Goal: Transaction & Acquisition: Purchase product/service

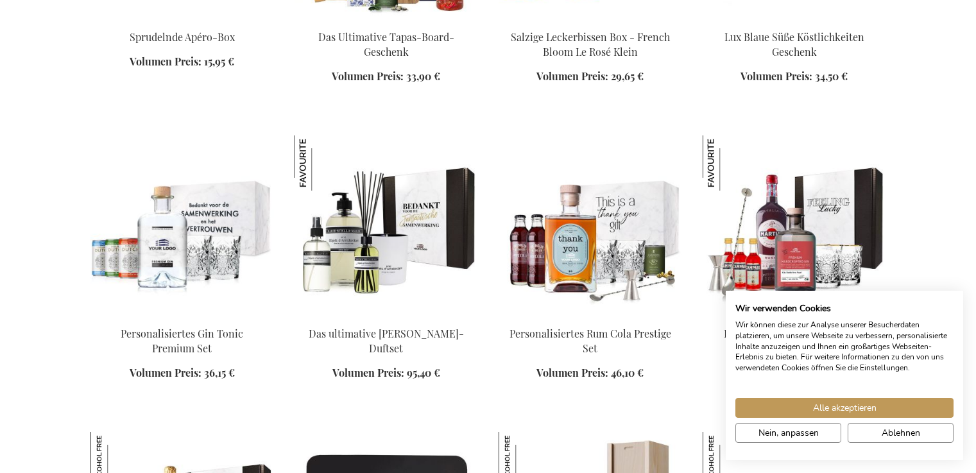
scroll to position [1439, 0]
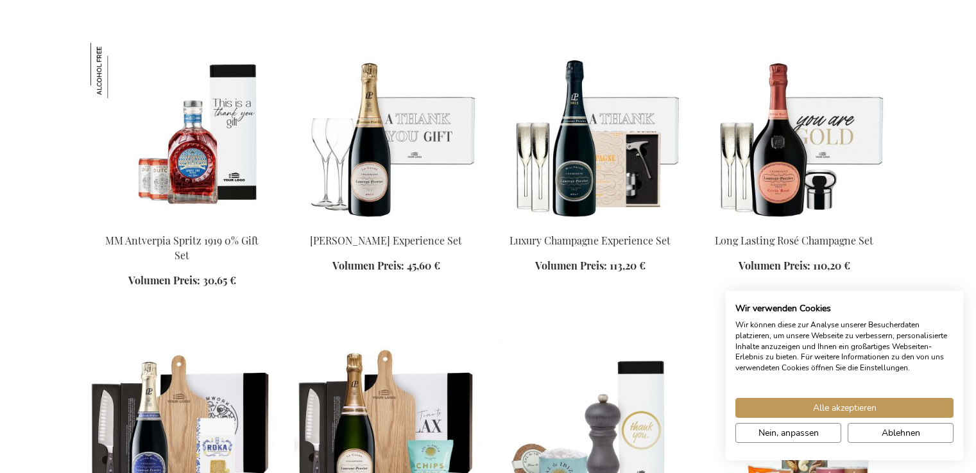
scroll to position [2165, 0]
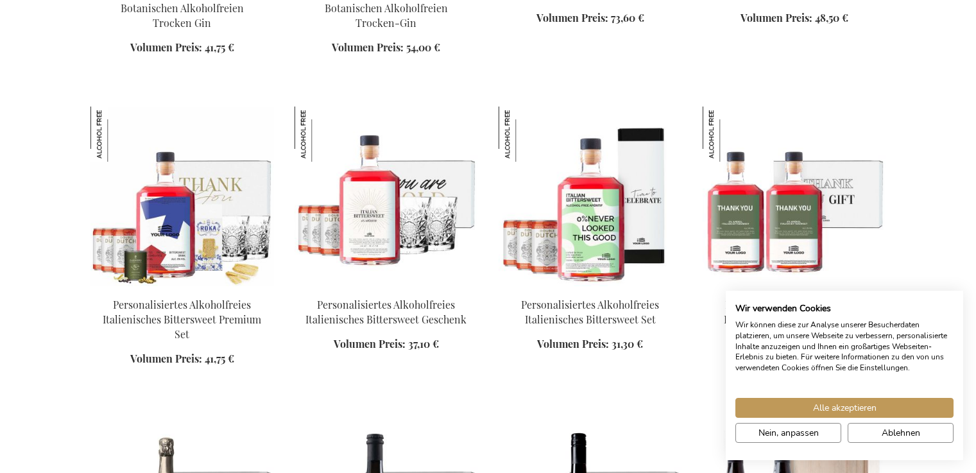
scroll to position [2674, 0]
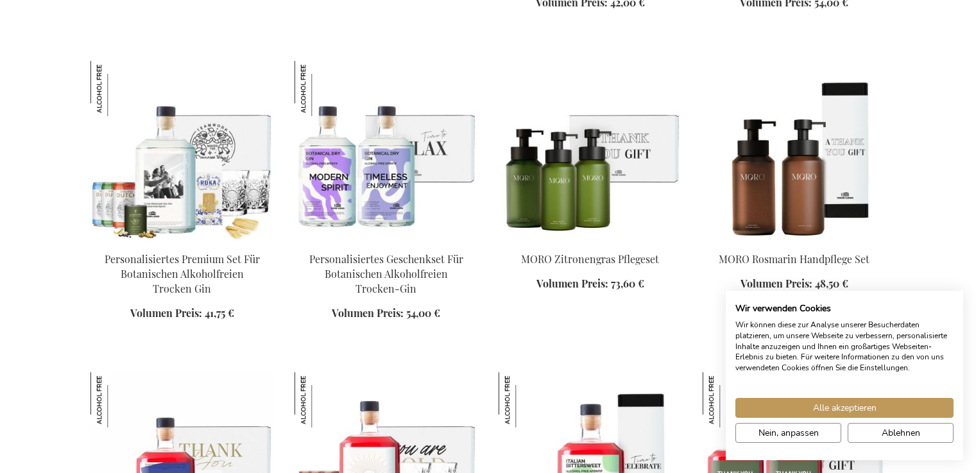
scroll to position [2273, 0]
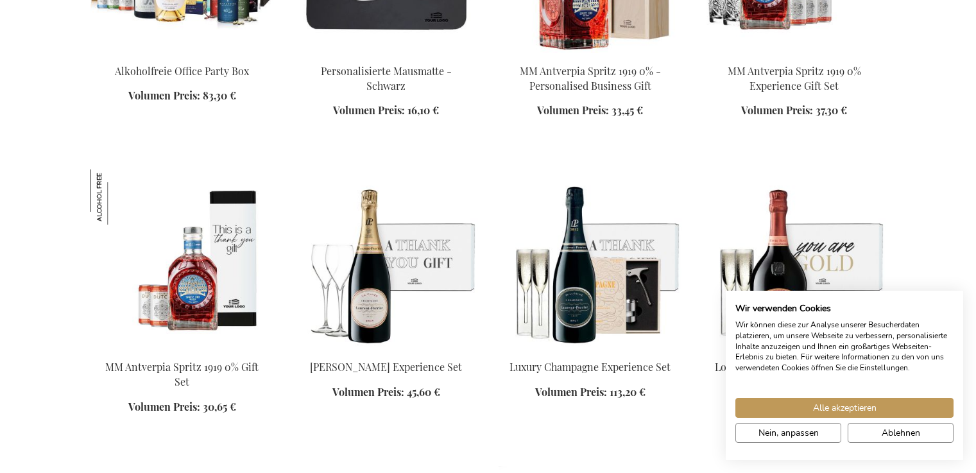
scroll to position [2035, 0]
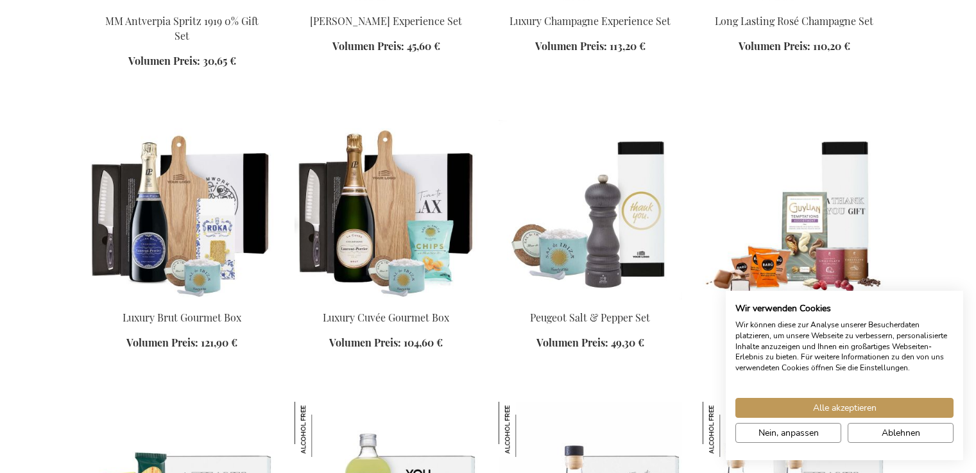
scroll to position [2405, 0]
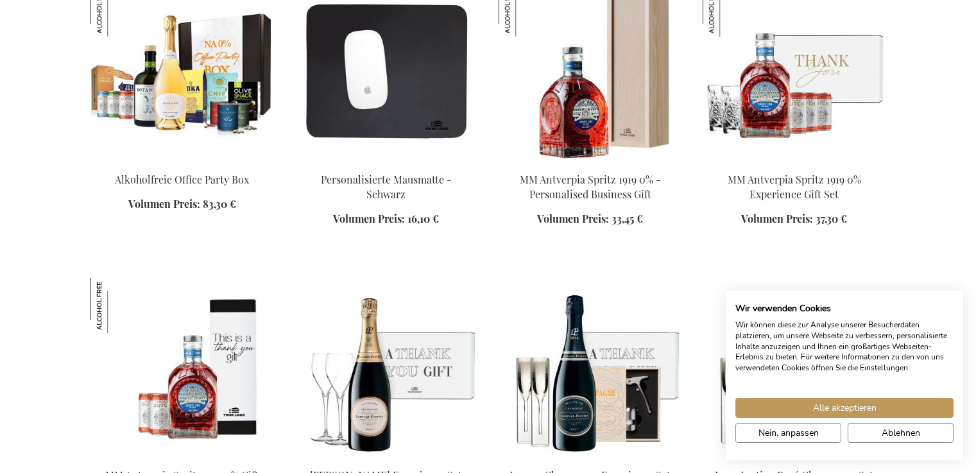
scroll to position [1866, 0]
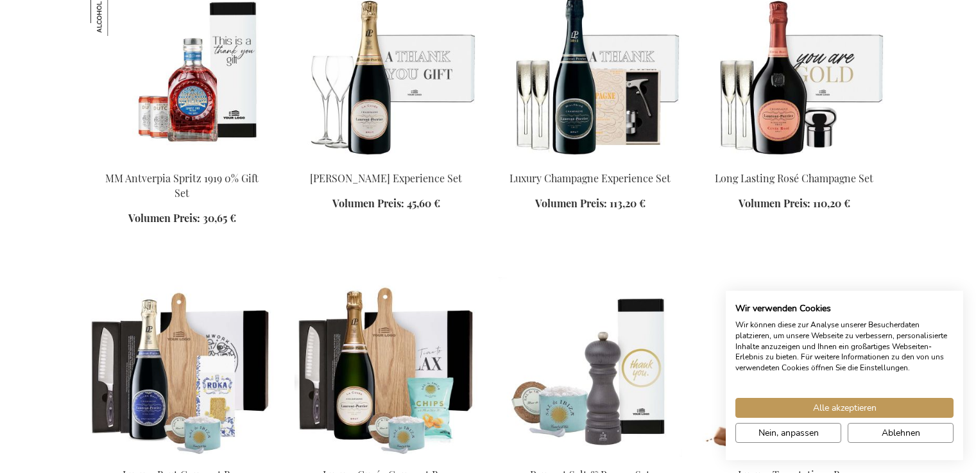
scroll to position [1437, 0]
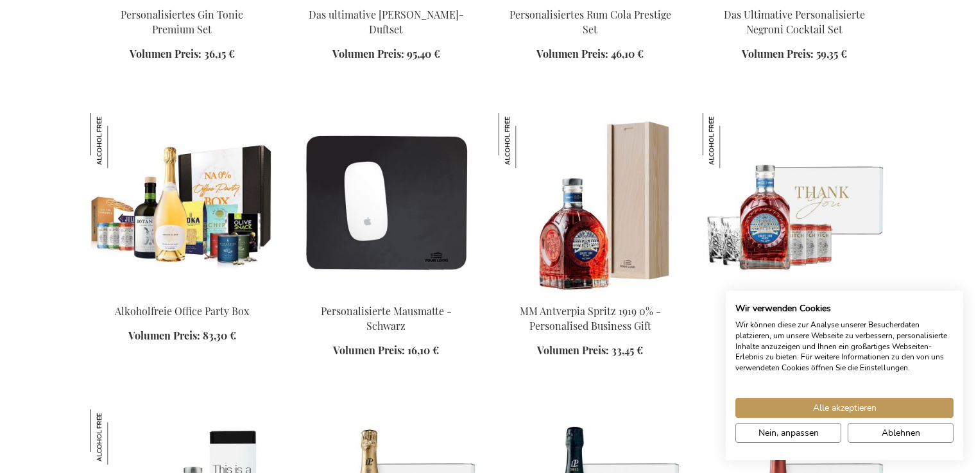
scroll to position [1739, 0]
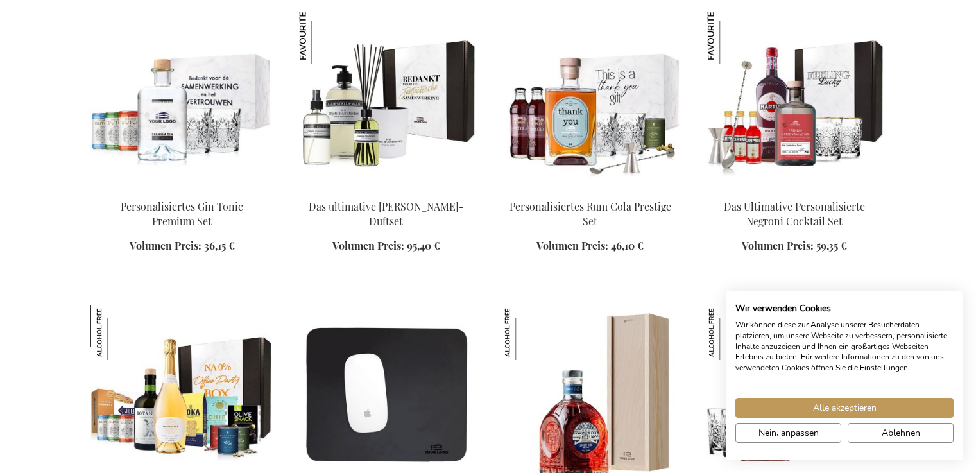
scroll to position [1438, 0]
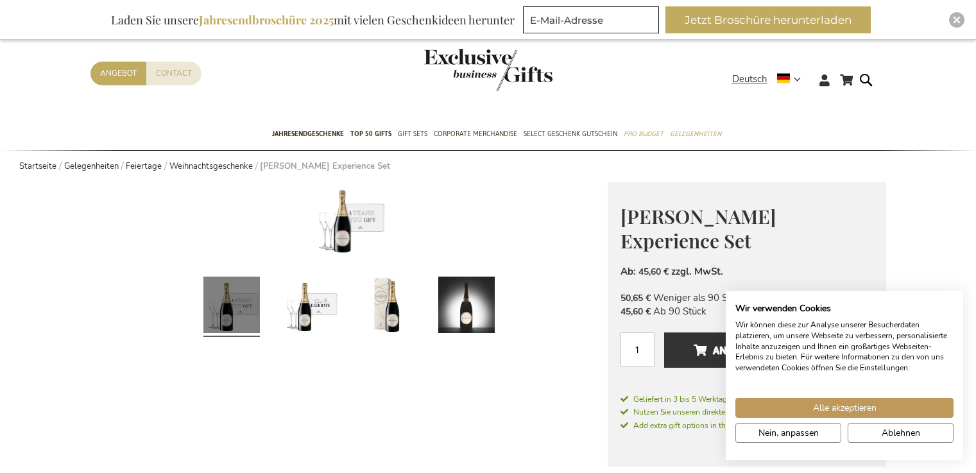
scroll to position [8, 0]
